Goal: Information Seeking & Learning: Learn about a topic

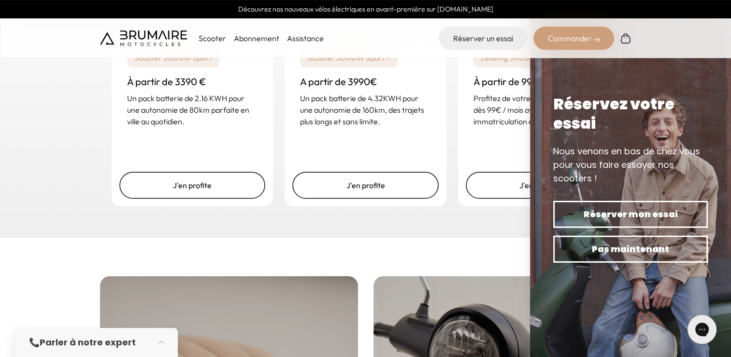
scroll to position [1595, 0]
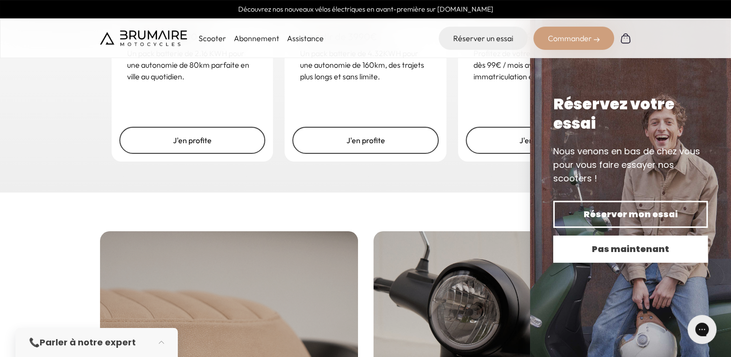
click at [605, 249] on span "Pas maintenant" at bounding box center [630, 249] width 121 height 14
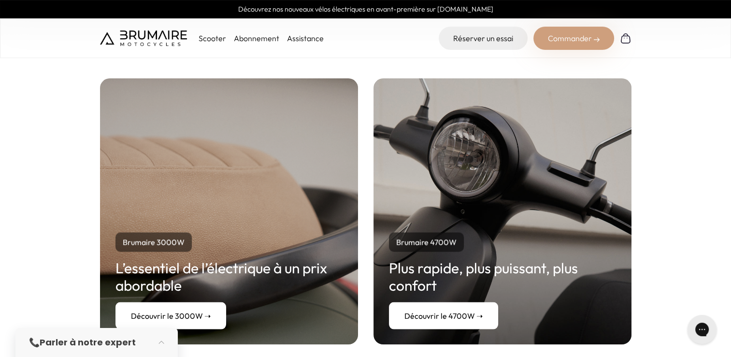
scroll to position [1728, 0]
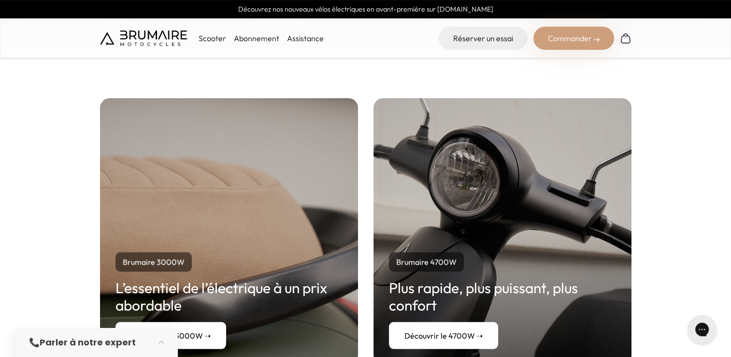
click at [453, 321] on link "Découvrir le 4700W ➝" at bounding box center [443, 334] width 109 height 27
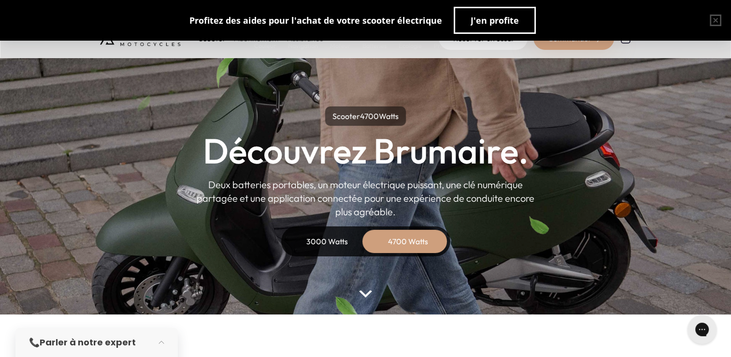
click at [326, 235] on div "3000 Watts" at bounding box center [327, 241] width 77 height 23
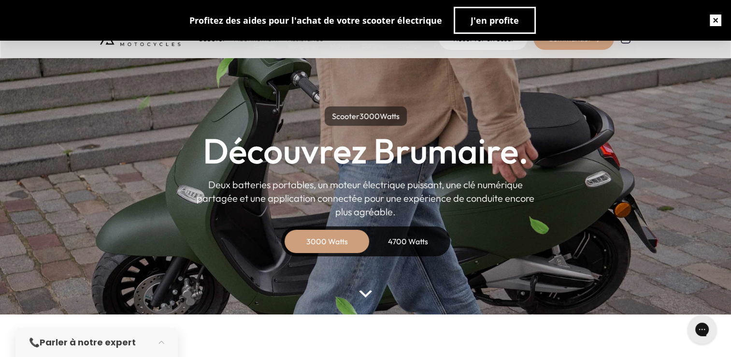
click at [714, 24] on button "button" at bounding box center [715, 20] width 31 height 31
